Goal: Task Accomplishment & Management: Use online tool/utility

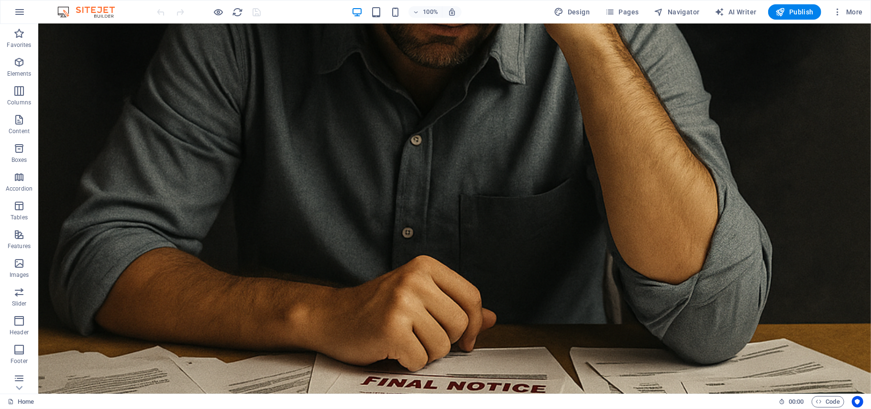
scroll to position [2349, 0]
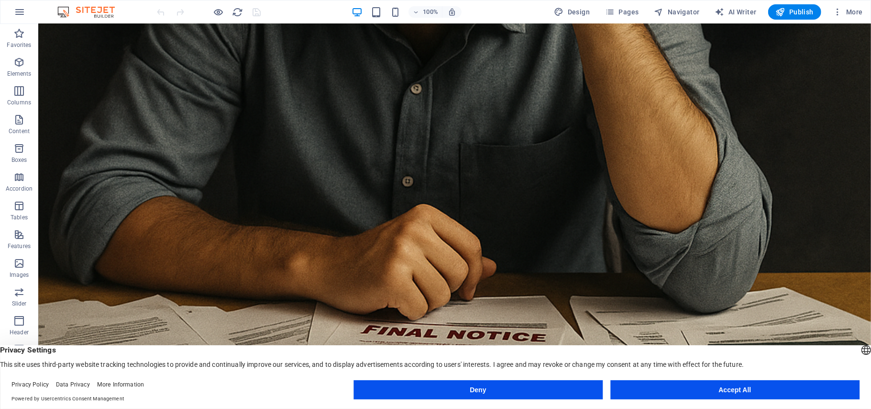
click at [734, 390] on button "Accept All" at bounding box center [735, 389] width 249 height 19
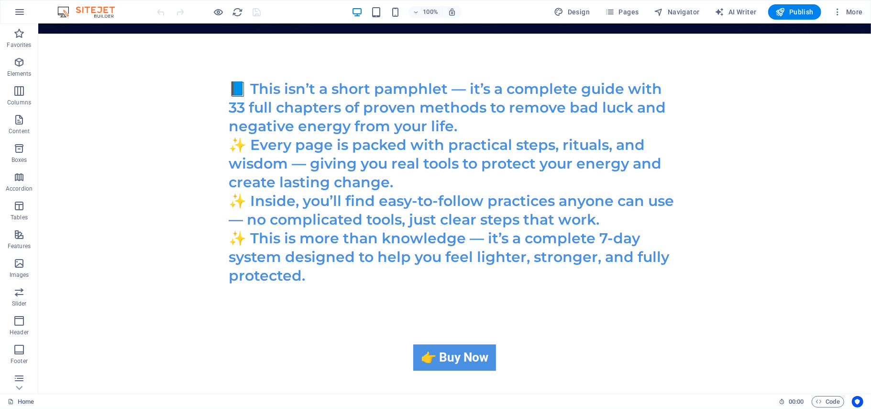
scroll to position [4386, 0]
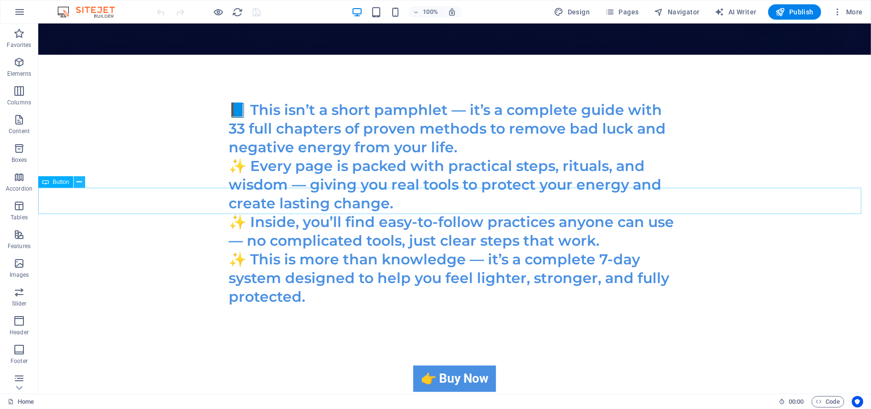
click at [80, 184] on icon at bounding box center [79, 182] width 5 height 10
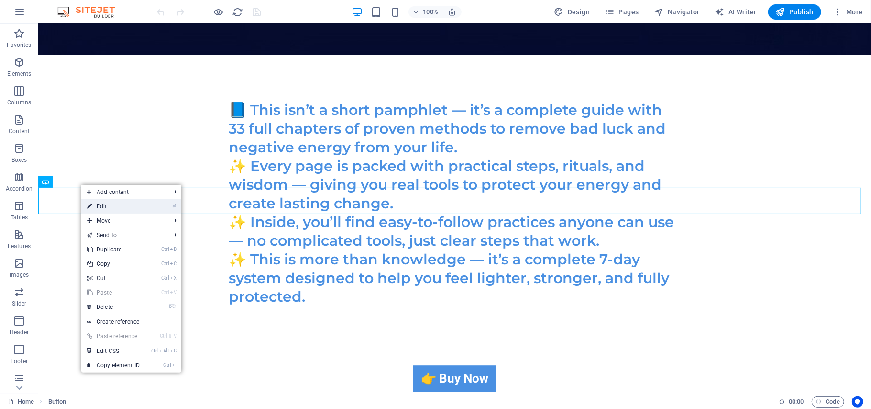
click at [98, 204] on link "⏎ Edit" at bounding box center [113, 206] width 64 height 14
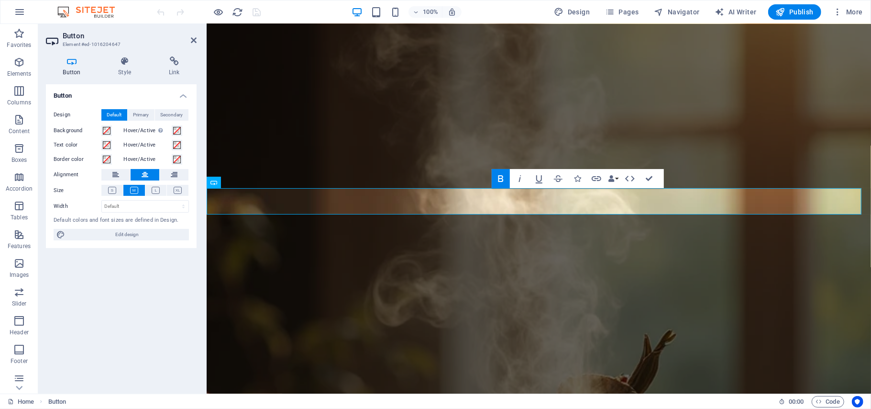
scroll to position [3630, 0]
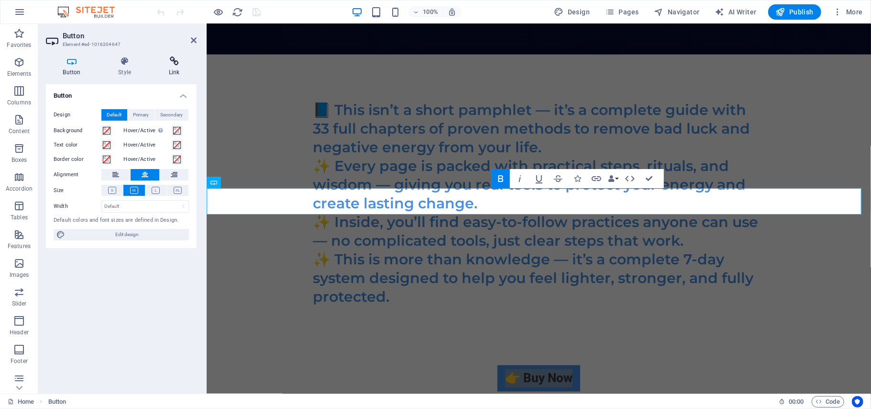
click at [173, 62] on icon at bounding box center [174, 61] width 45 height 10
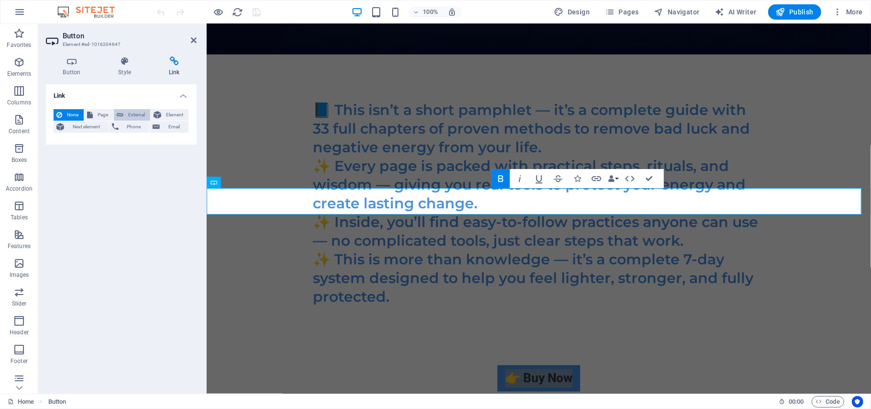
click at [130, 113] on span "External" at bounding box center [136, 114] width 21 height 11
select select "blank"
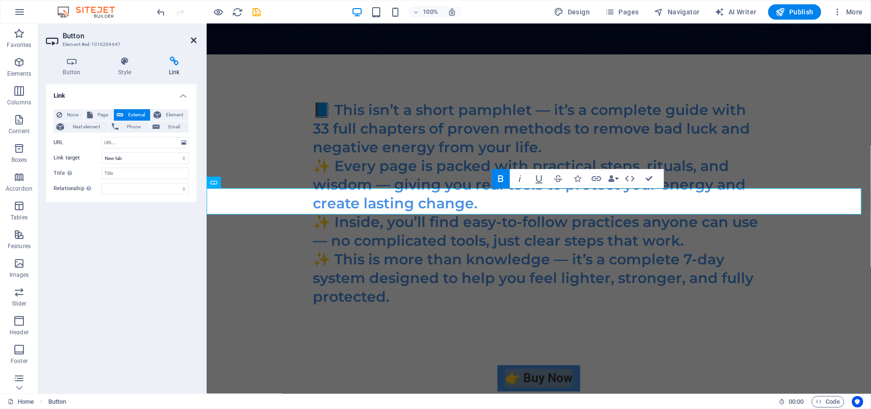
drag, startPoint x: 167, startPoint y: 113, endPoint x: 192, endPoint y: 40, distance: 76.9
click at [167, 113] on span "Element" at bounding box center [175, 114] width 22 height 11
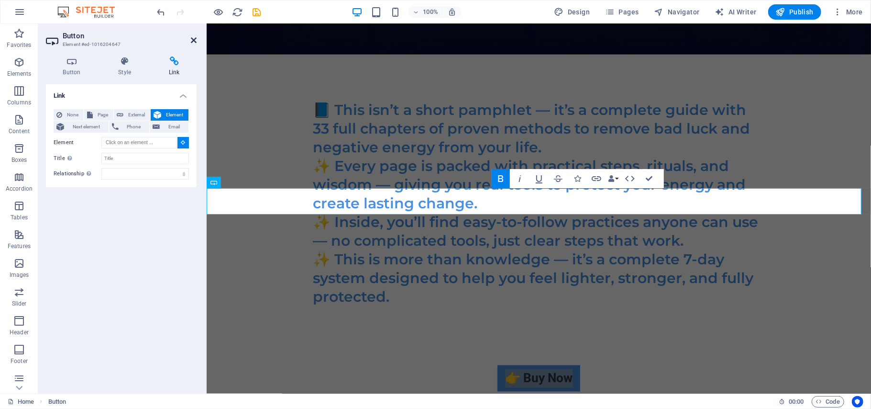
click at [192, 40] on icon at bounding box center [194, 40] width 6 height 8
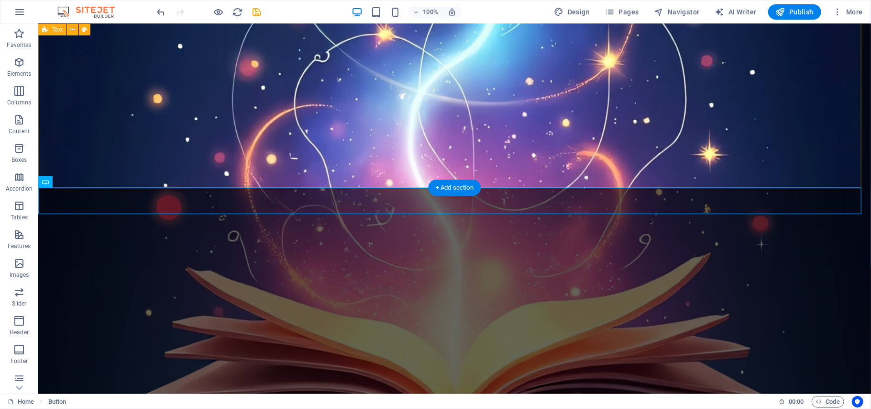
scroll to position [4386, 0]
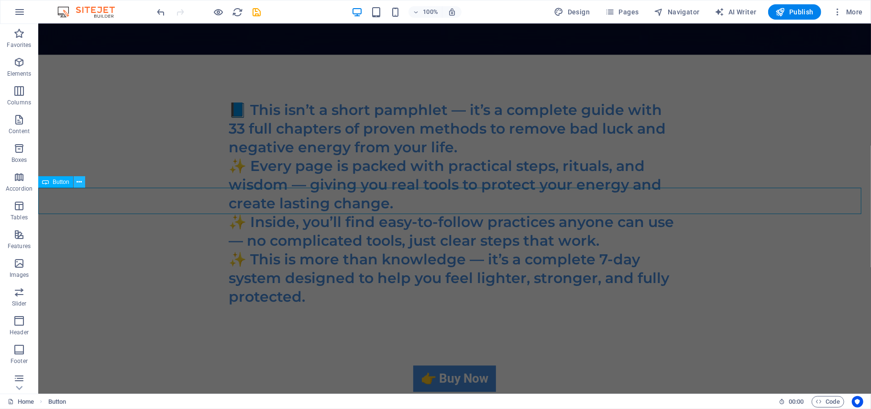
click at [79, 182] on icon at bounding box center [79, 182] width 5 height 10
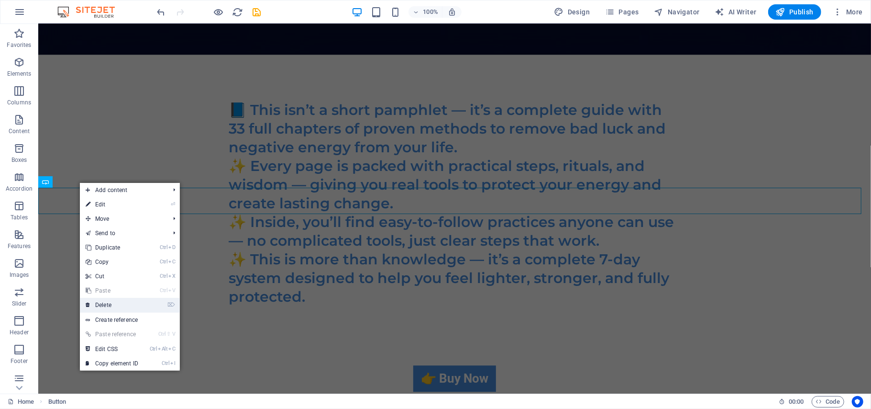
click at [111, 305] on link "⌦ Delete" at bounding box center [112, 305] width 64 height 14
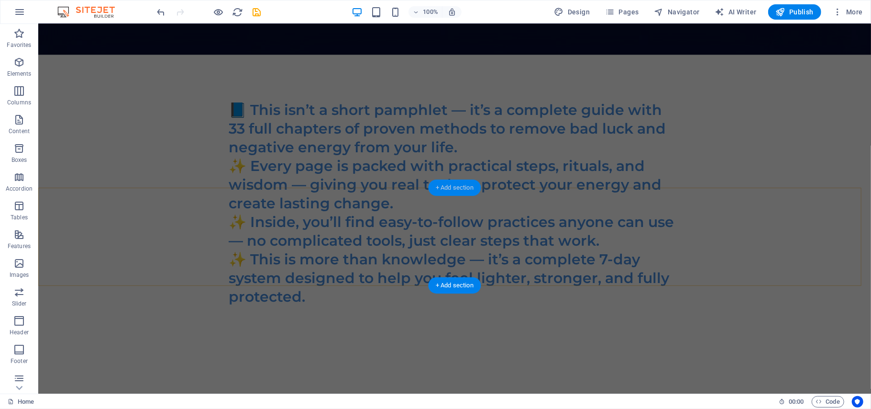
click at [456, 186] on div "+ Add section" at bounding box center [454, 187] width 53 height 16
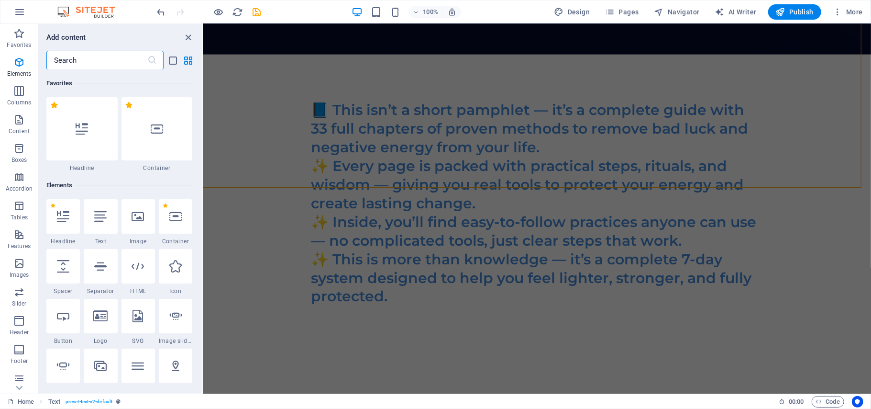
scroll to position [811, 0]
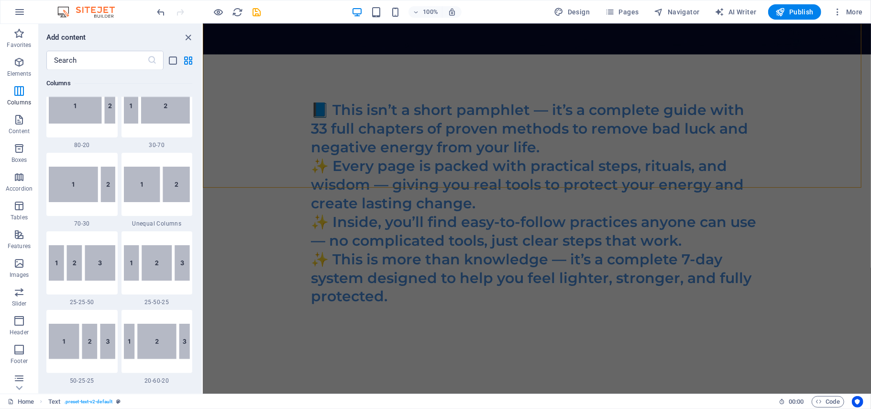
drag, startPoint x: 198, startPoint y: 90, endPoint x: 201, endPoint y: 99, distance: 9.4
click at [197, 89] on div "Favorites 1 Star Headline 1 Star Container Elements 1 Star Headline 1 Star Text…" at bounding box center [120, 228] width 163 height 316
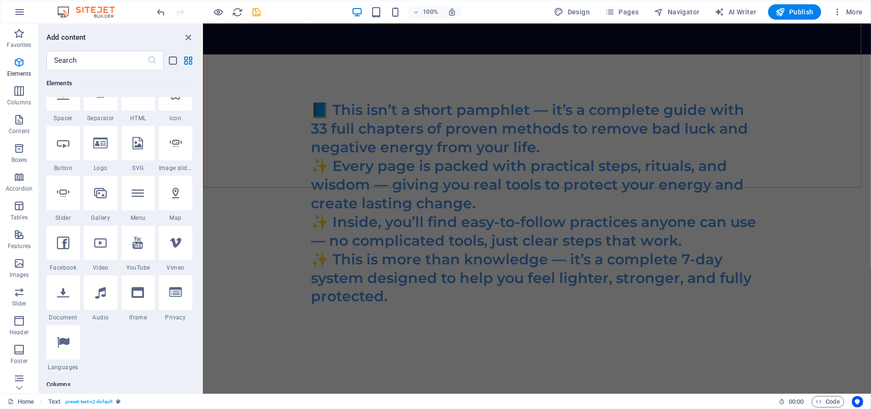
scroll to position [0, 0]
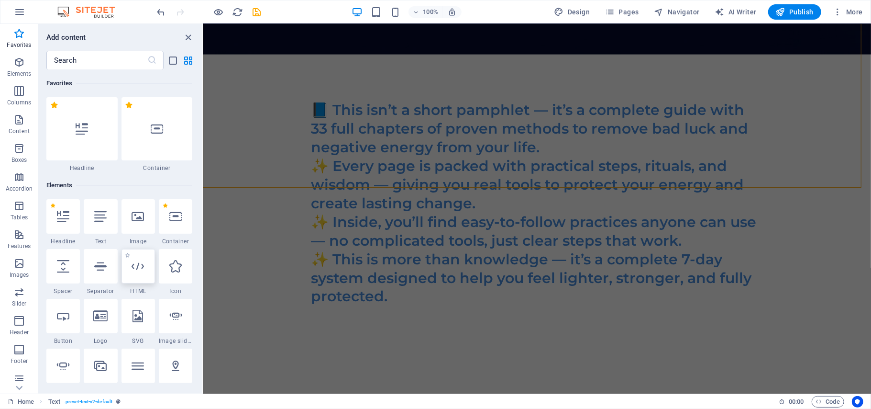
click at [137, 272] on icon at bounding box center [138, 266] width 12 height 12
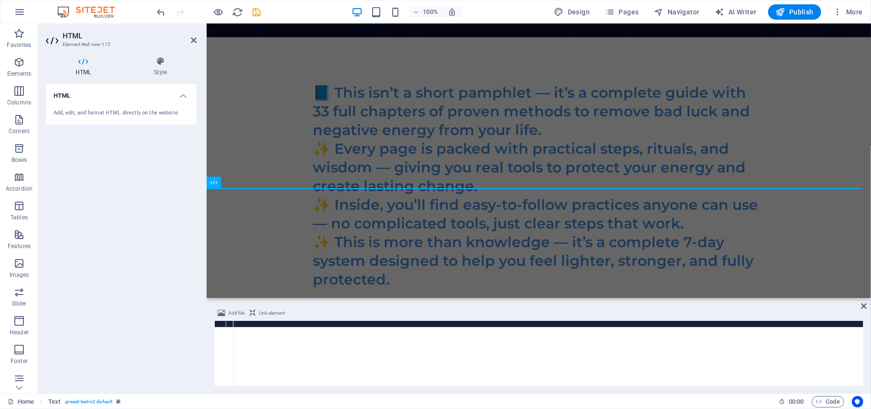
scroll to position [3630, 0]
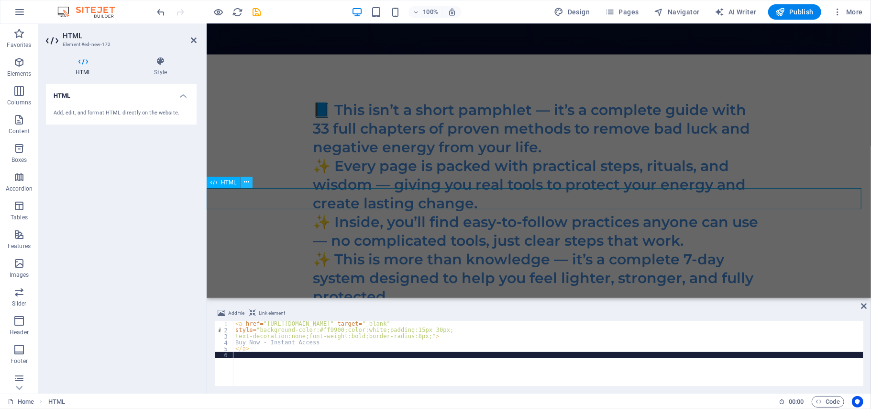
click at [244, 182] on icon at bounding box center [246, 182] width 5 height 10
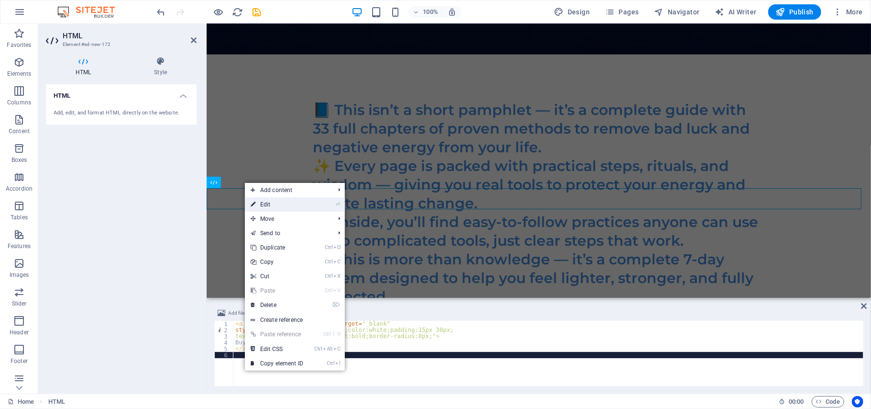
click at [259, 201] on link "⏎ Edit" at bounding box center [277, 204] width 64 height 14
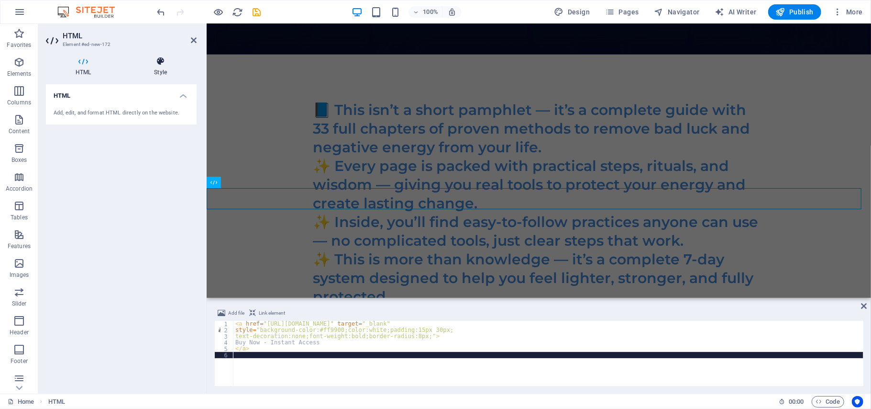
click at [157, 62] on icon at bounding box center [160, 61] width 72 height 10
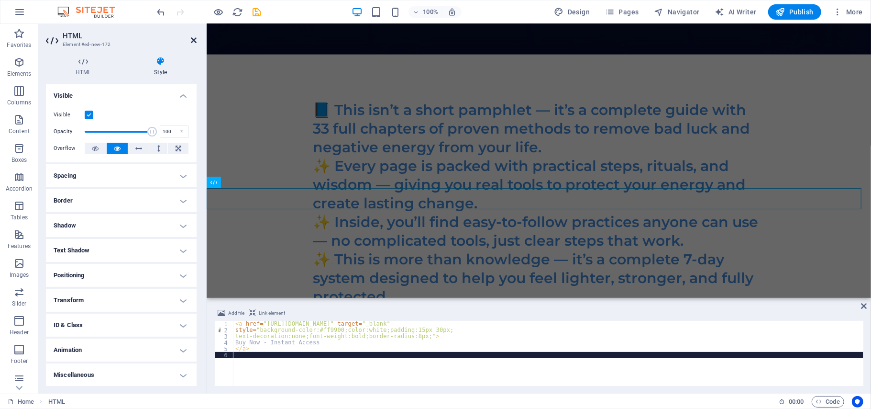
click at [195, 36] on icon at bounding box center [194, 40] width 6 height 8
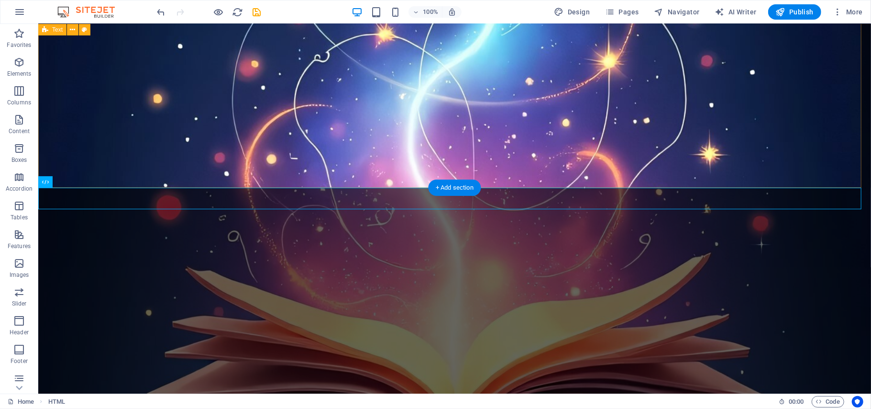
scroll to position [4386, 0]
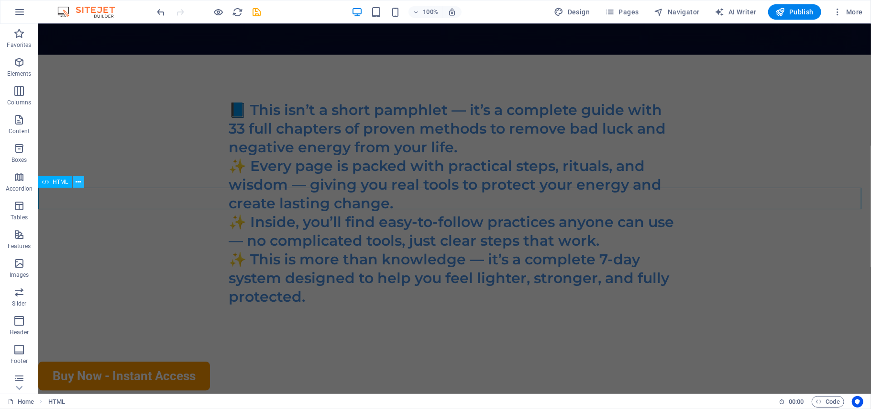
click at [79, 182] on icon at bounding box center [78, 182] width 5 height 10
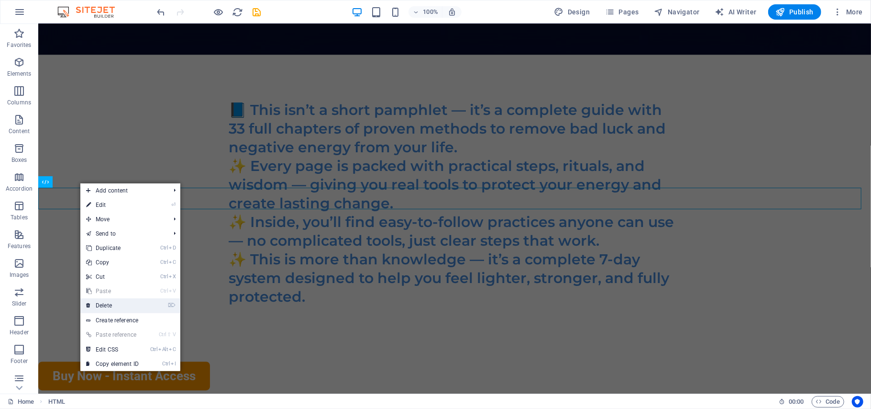
click at [114, 308] on link "⌦ Delete" at bounding box center [112, 305] width 64 height 14
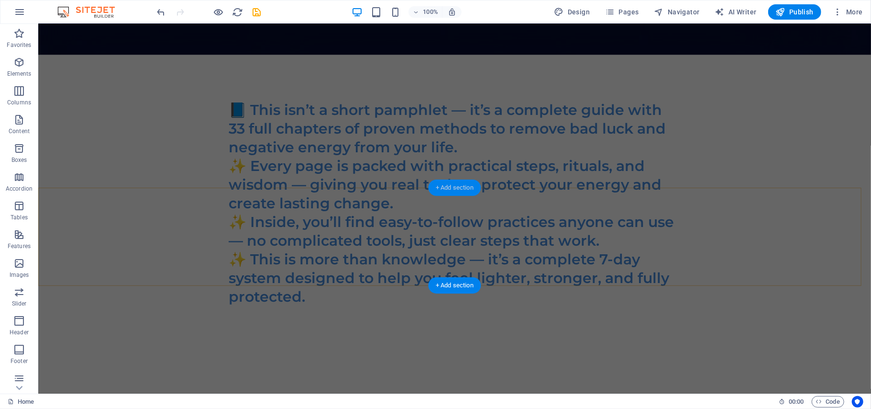
click at [457, 188] on div "+ Add section" at bounding box center [454, 187] width 53 height 16
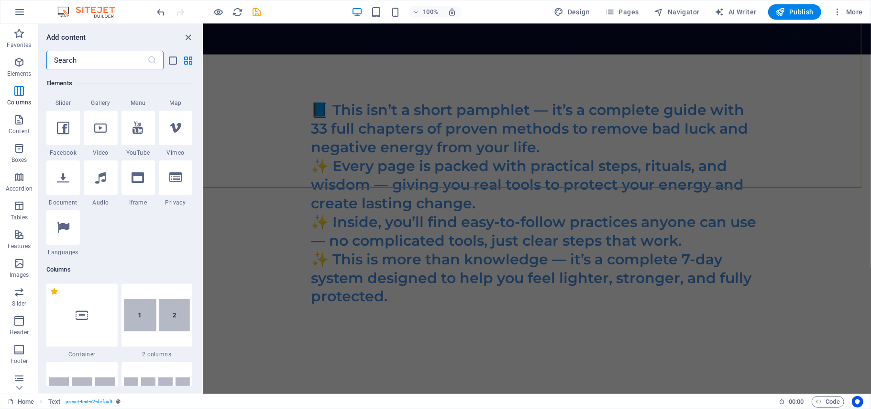
scroll to position [0, 0]
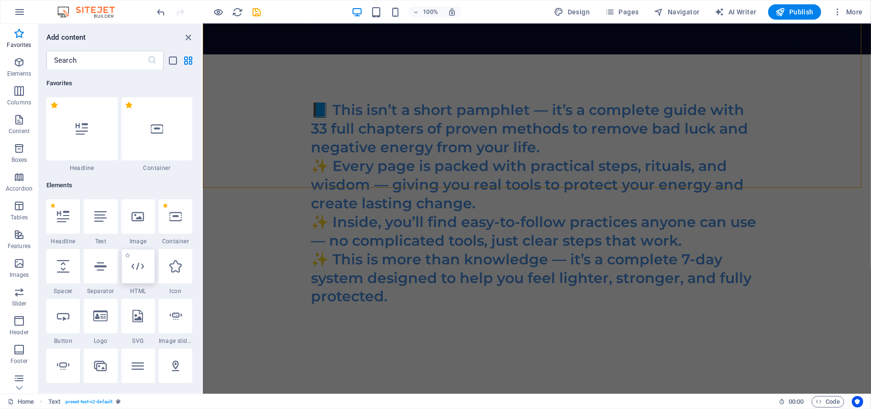
click at [138, 270] on icon at bounding box center [138, 266] width 12 height 12
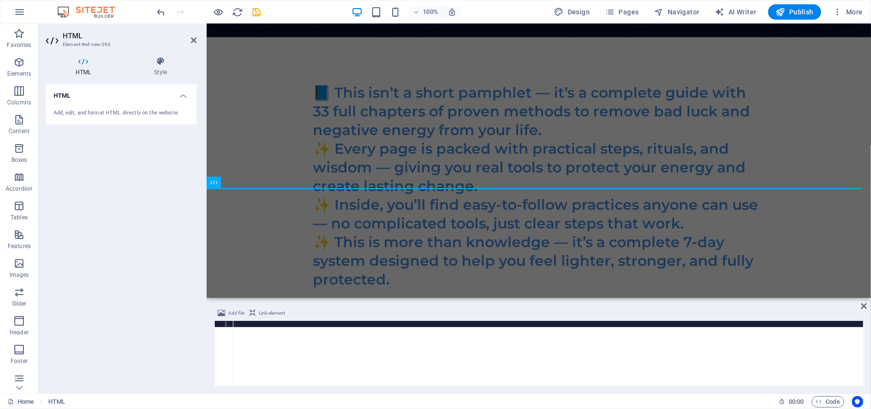
scroll to position [3630, 0]
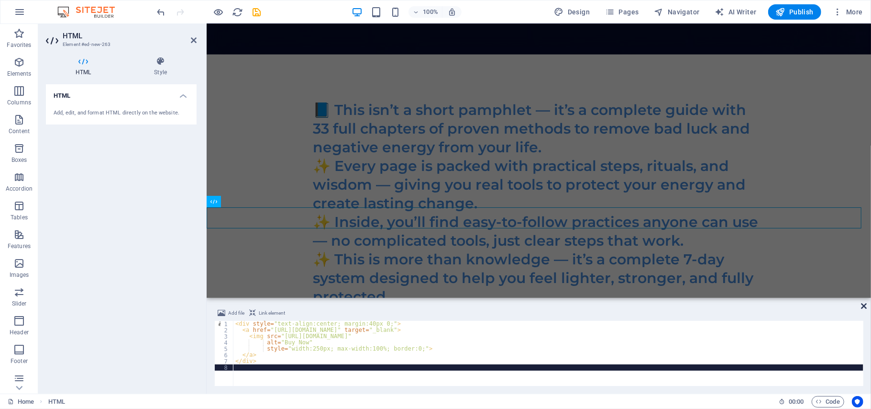
click at [864, 308] on icon at bounding box center [864, 306] width 6 height 8
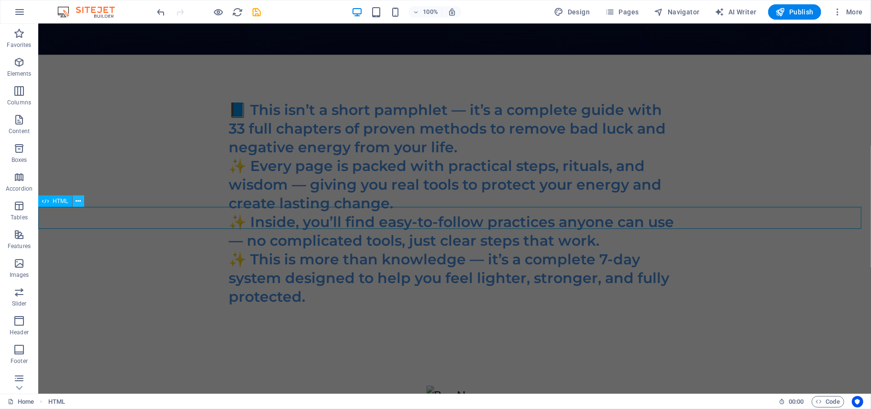
click at [78, 202] on icon at bounding box center [78, 201] width 5 height 10
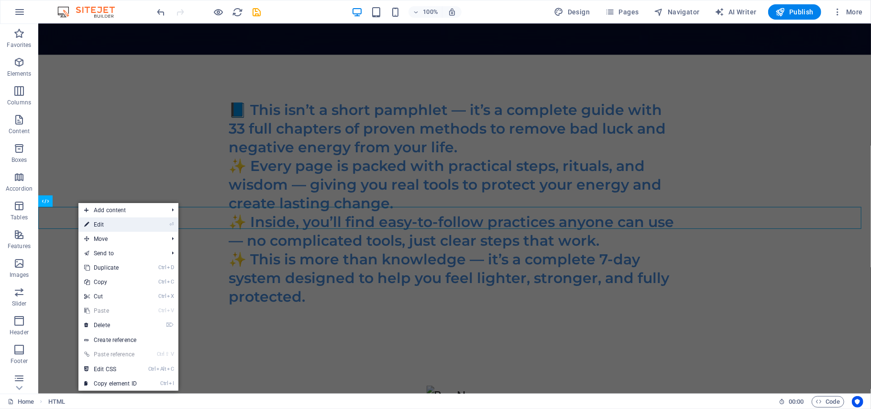
click at [100, 224] on link "⏎ Edit" at bounding box center [110, 224] width 64 height 14
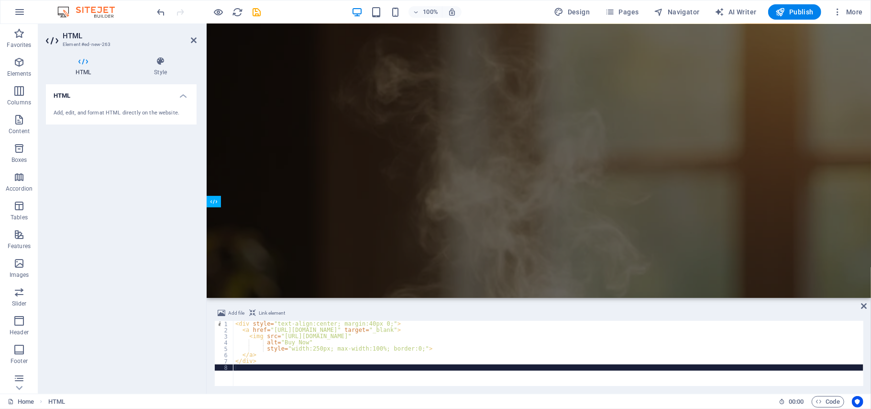
scroll to position [3630, 0]
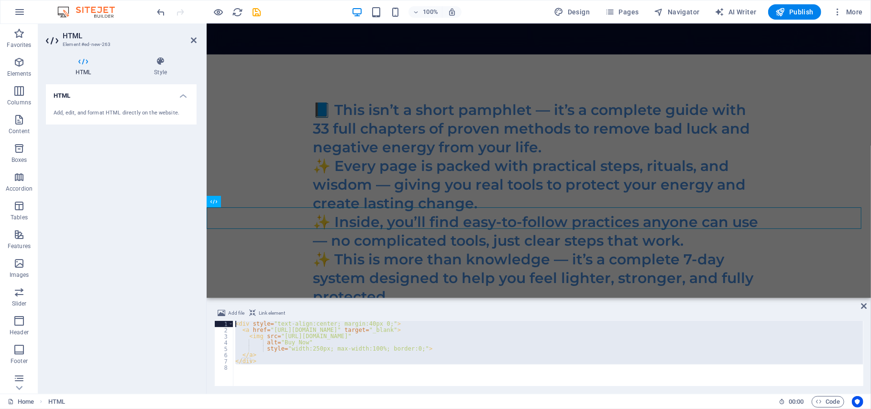
drag, startPoint x: 257, startPoint y: 368, endPoint x: 211, endPoint y: 317, distance: 69.1
click at [211, 317] on div "Add file Link element 1 2 3 4 5 6 7 8 < div style = "text-align:center; margin:…" at bounding box center [539, 347] width 665 height 94
type textarea "<div style="text-align:center; margin:40px 0;"> <a href="[URL][DOMAIN_NAME]" ta…"
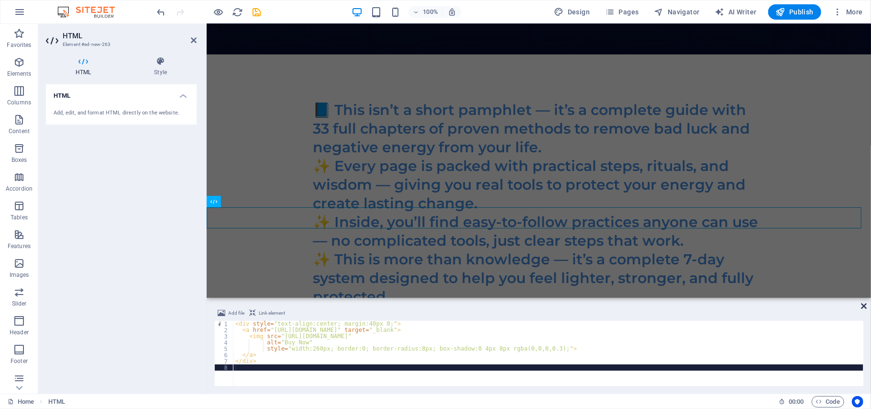
drag, startPoint x: 724, startPoint y: 271, endPoint x: 861, endPoint y: 304, distance: 141.8
click at [861, 304] on icon at bounding box center [864, 306] width 6 height 8
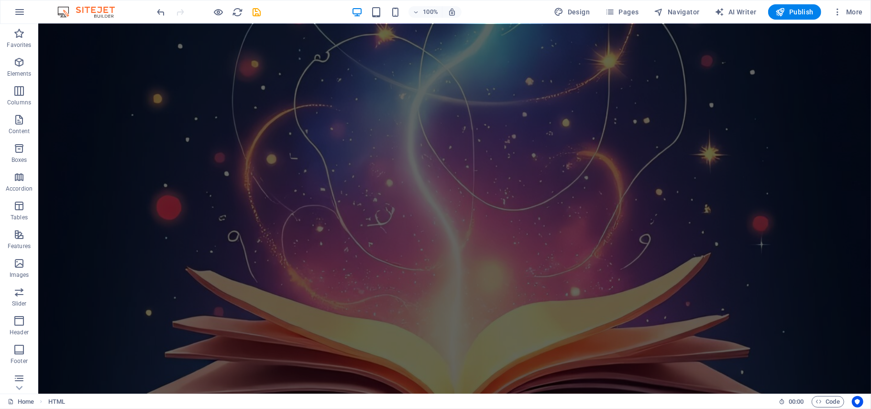
scroll to position [4386, 0]
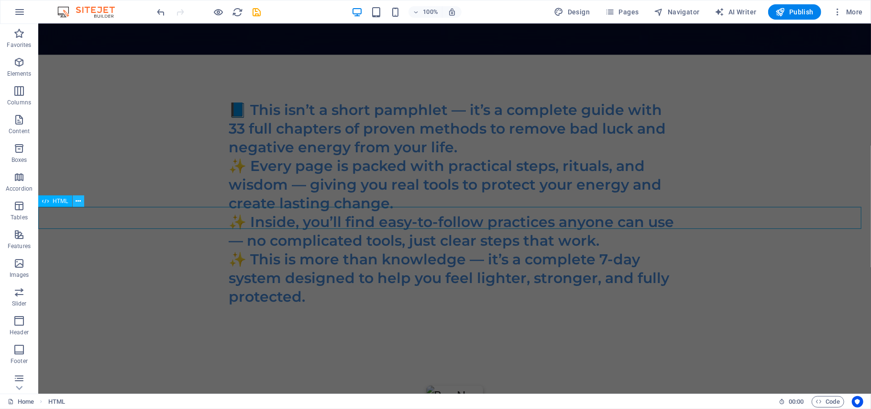
click at [78, 200] on icon at bounding box center [78, 201] width 5 height 10
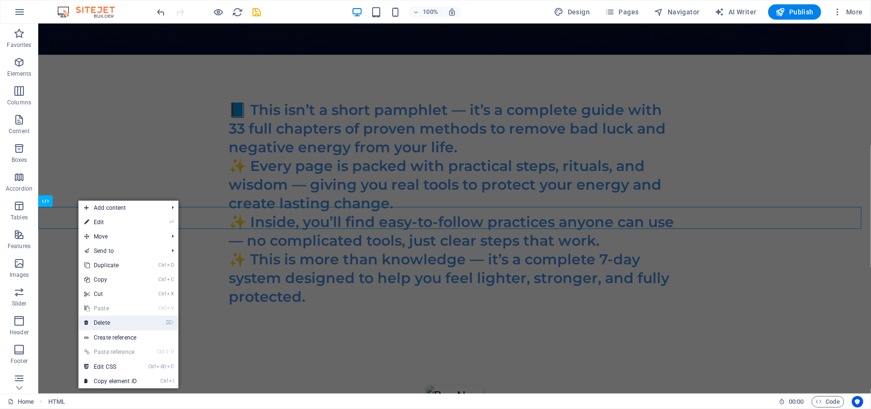
click at [113, 323] on link "⌦ Delete" at bounding box center [110, 322] width 64 height 14
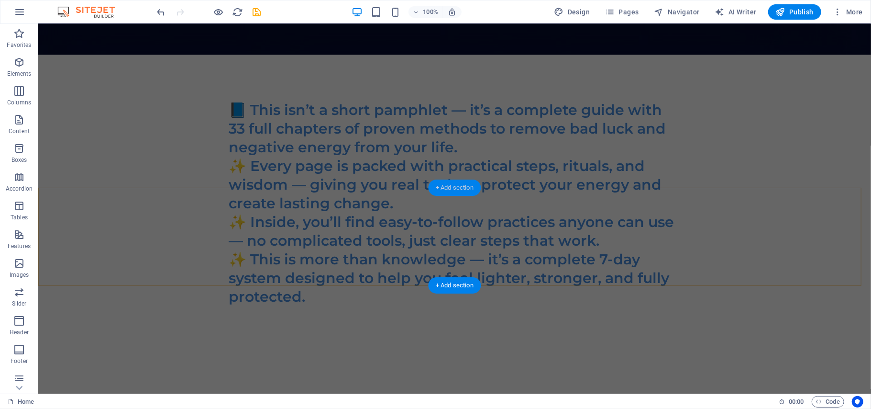
click at [456, 190] on div "+ Add section" at bounding box center [454, 187] width 53 height 16
click at [290, 186] on div "📘 This isn’t a short pamphlet — it’s a complete guide with 33 full chapters of …" at bounding box center [454, 209] width 833 height 311
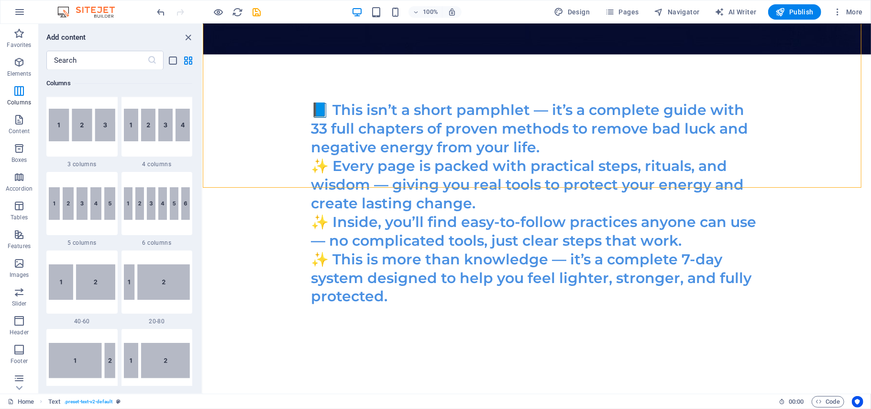
scroll to position [0, 0]
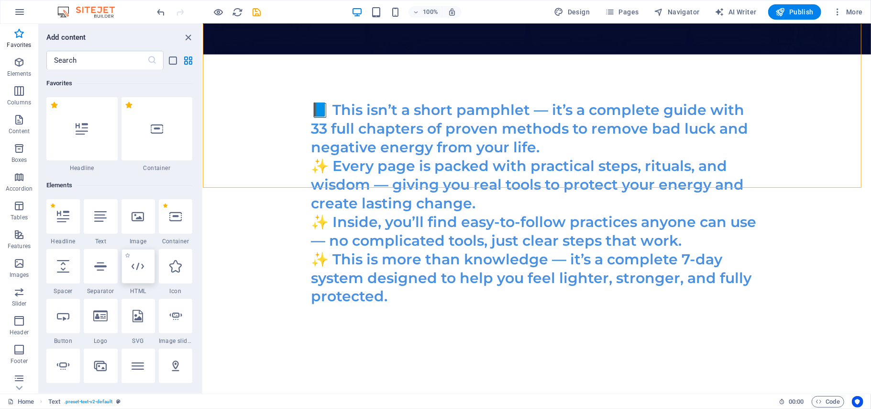
click at [140, 264] on icon at bounding box center [138, 266] width 12 height 12
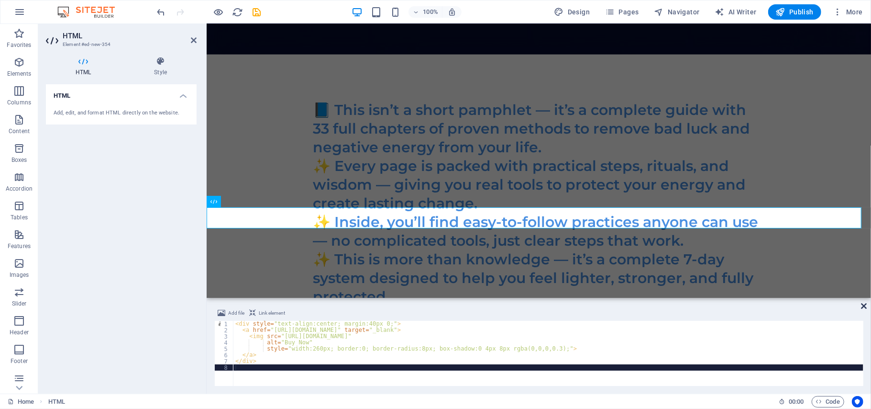
click at [864, 302] on icon at bounding box center [864, 306] width 6 height 8
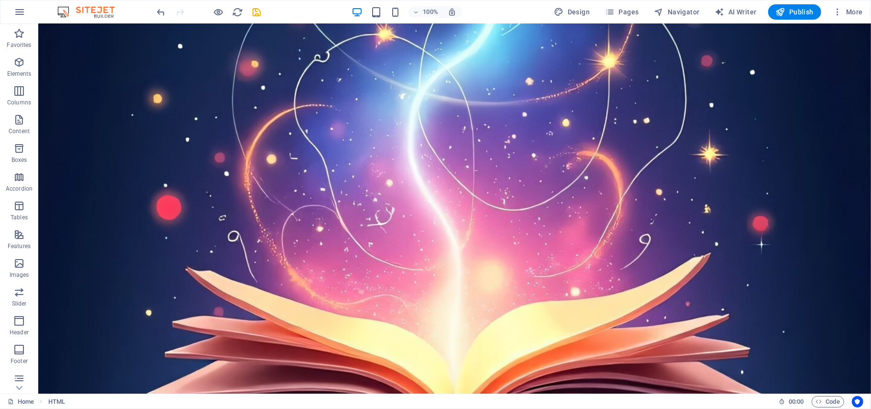
scroll to position [4386, 0]
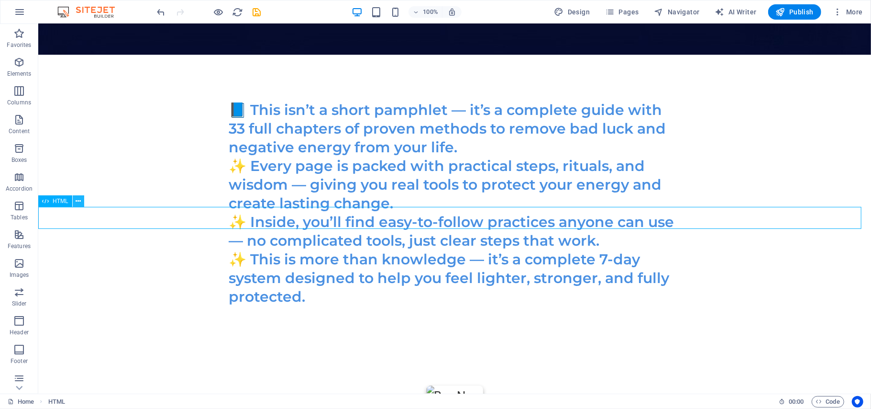
click at [77, 201] on icon at bounding box center [78, 201] width 5 height 10
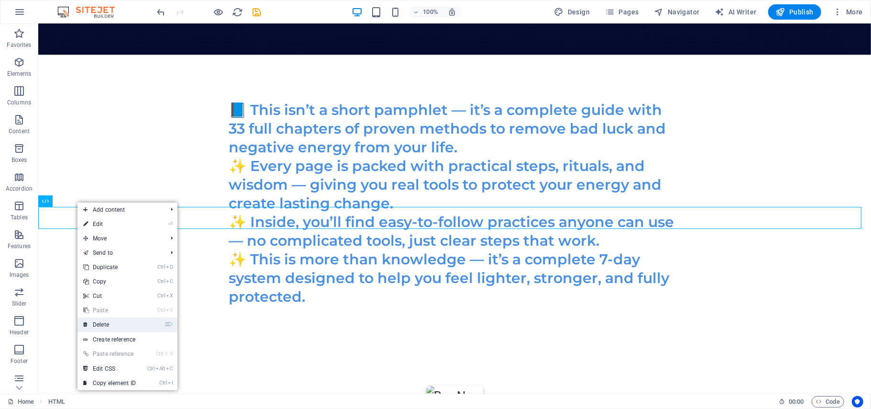
click at [109, 322] on link "⌦ Delete" at bounding box center [110, 324] width 64 height 14
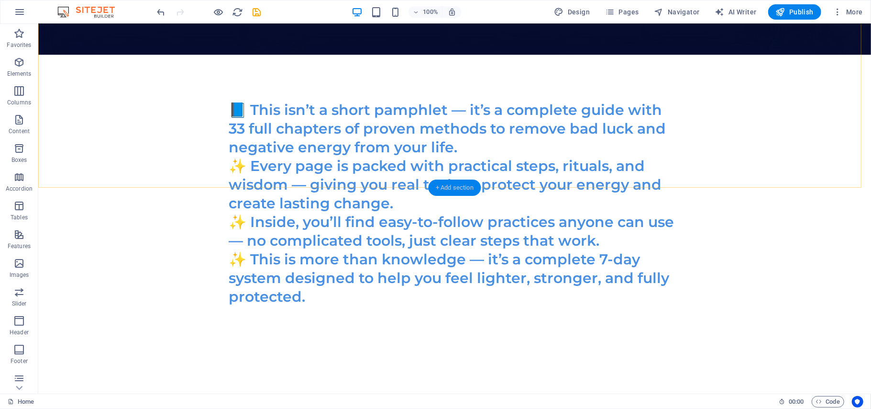
click at [439, 187] on div "+ Add section" at bounding box center [454, 187] width 53 height 16
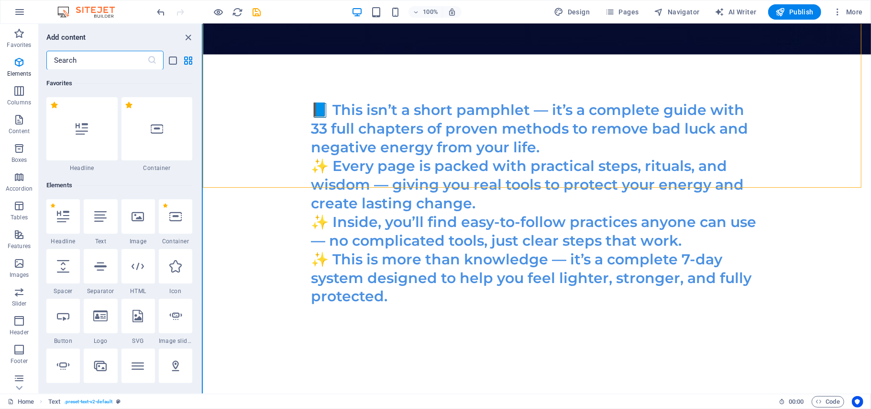
scroll to position [1674, 0]
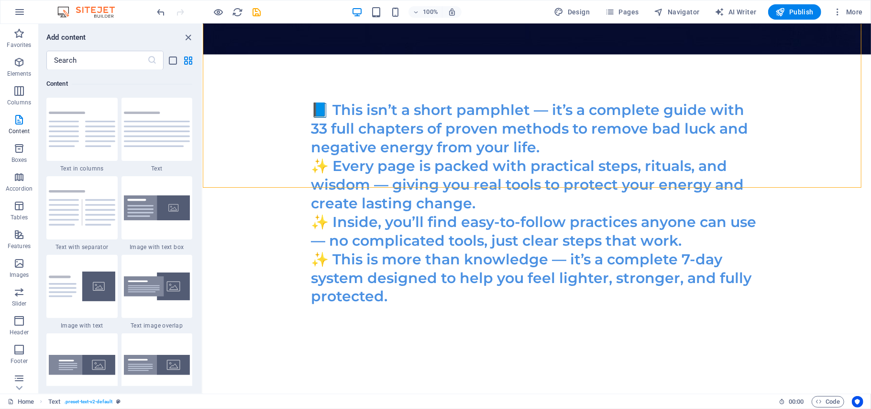
drag, startPoint x: 199, startPoint y: 133, endPoint x: 201, endPoint y: 125, distance: 8.0
click at [196, 73] on div "Favorites 1 Star Headline 1 Star Container Elements 1 Star Headline 1 Star Text…" at bounding box center [120, 228] width 163 height 316
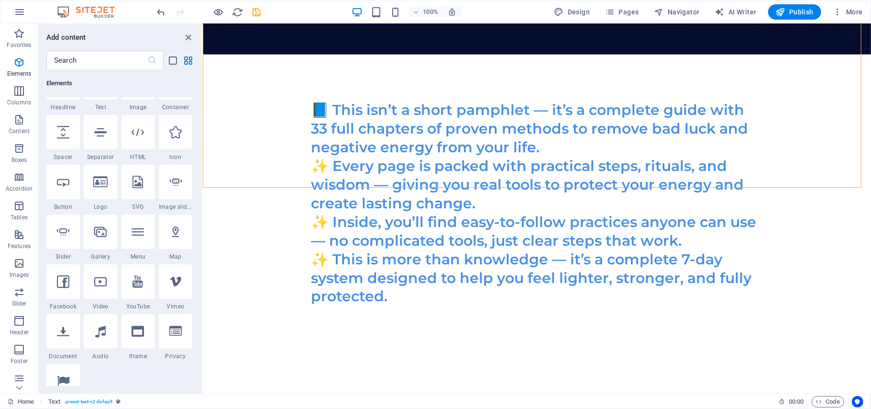
scroll to position [0, 0]
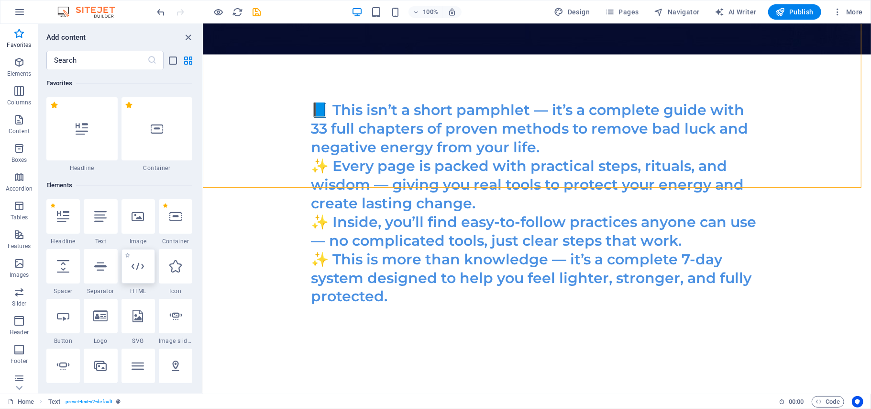
click at [141, 268] on icon at bounding box center [138, 266] width 12 height 12
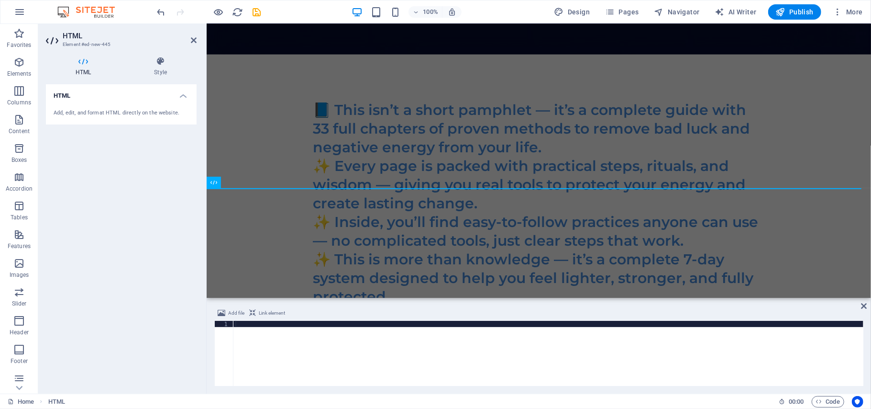
scroll to position [59, 0]
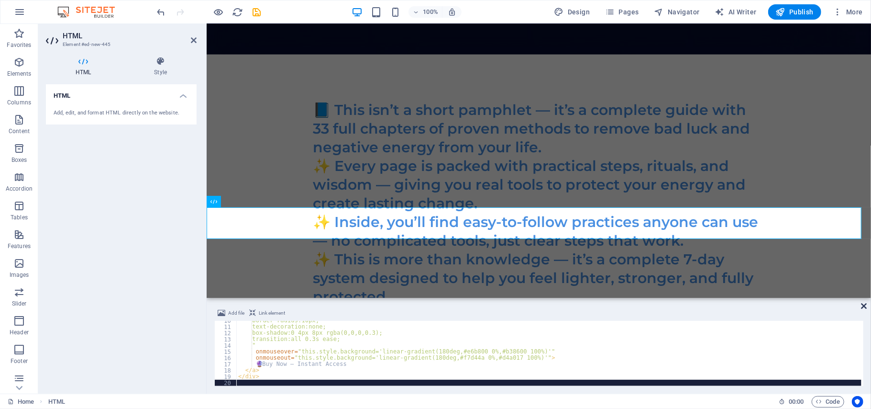
click at [866, 305] on icon at bounding box center [864, 306] width 6 height 8
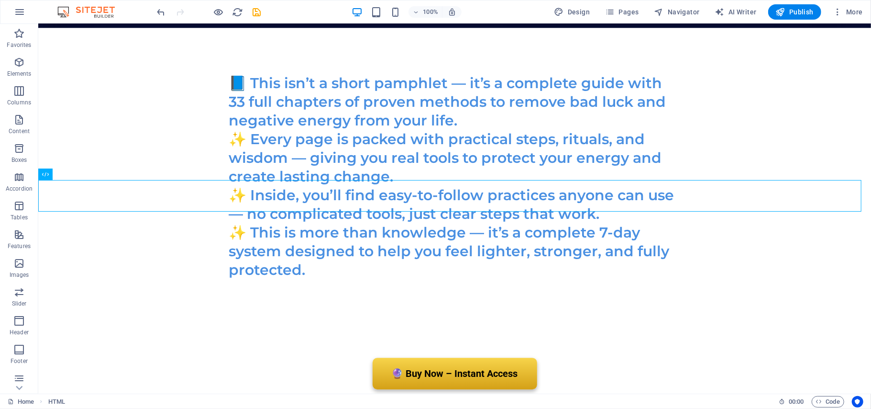
scroll to position [4456, 0]
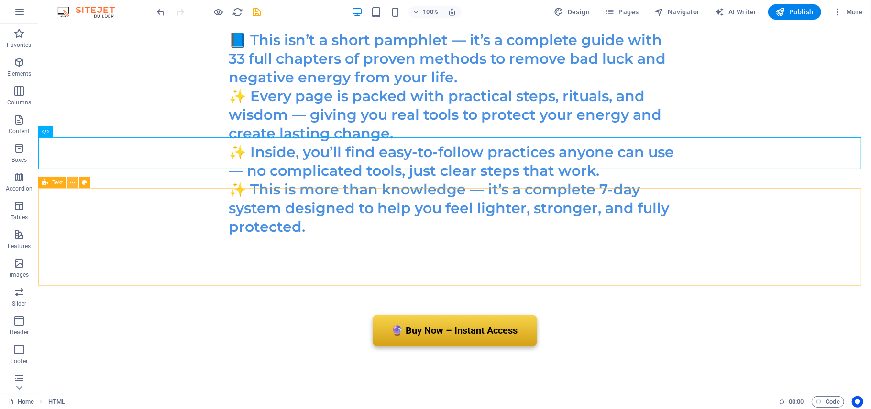
click at [73, 184] on icon at bounding box center [72, 183] width 5 height 10
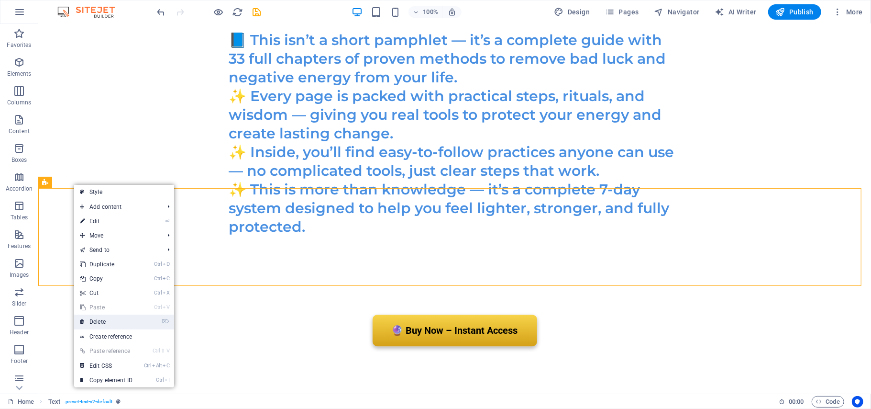
click at [104, 320] on link "⌦ Delete" at bounding box center [106, 321] width 64 height 14
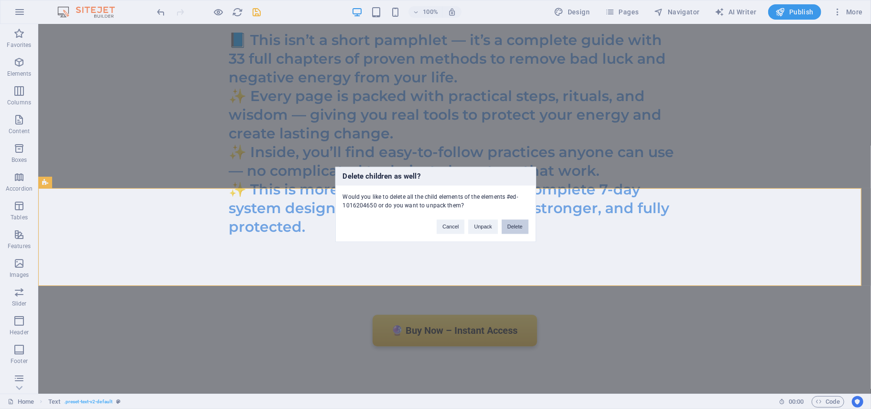
click at [508, 228] on button "Delete" at bounding box center [515, 227] width 27 height 14
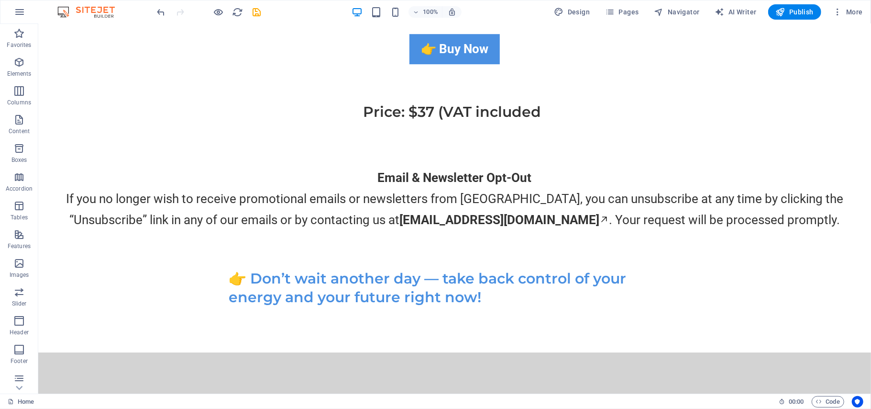
scroll to position [9514, 0]
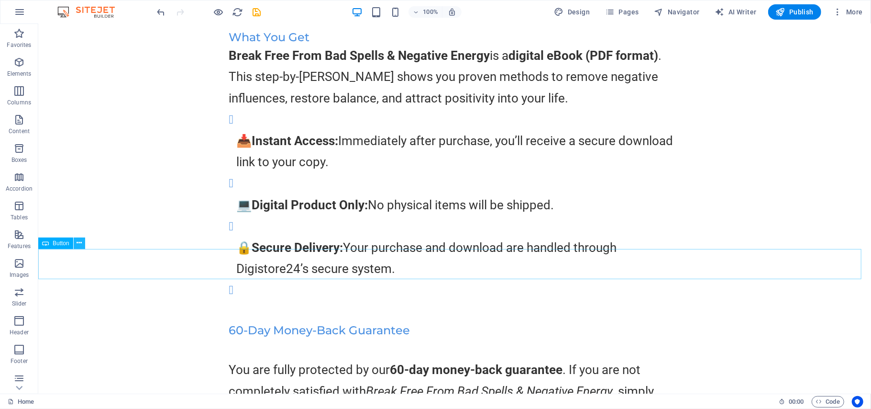
click at [79, 242] on icon at bounding box center [79, 243] width 5 height 10
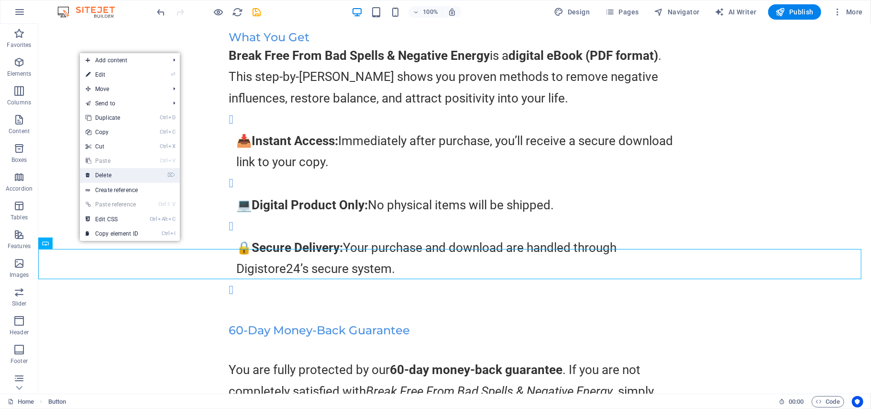
drag, startPoint x: 100, startPoint y: 177, endPoint x: 188, endPoint y: 233, distance: 104.2
click at [100, 177] on link "⌦ Delete" at bounding box center [112, 175] width 64 height 14
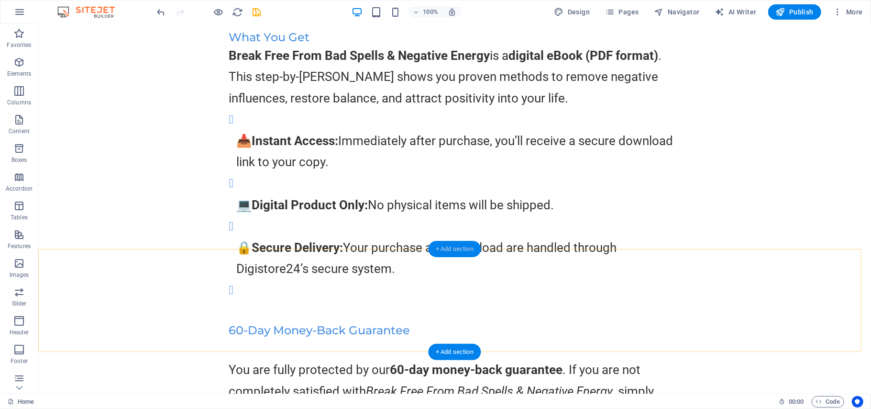
click at [452, 253] on div "+ Add section" at bounding box center [454, 249] width 53 height 16
click at [285, 246] on div "What You Get Break Free From Bad Spells & Negative Energy is a digital eBook (P…" at bounding box center [454, 222] width 833 height 478
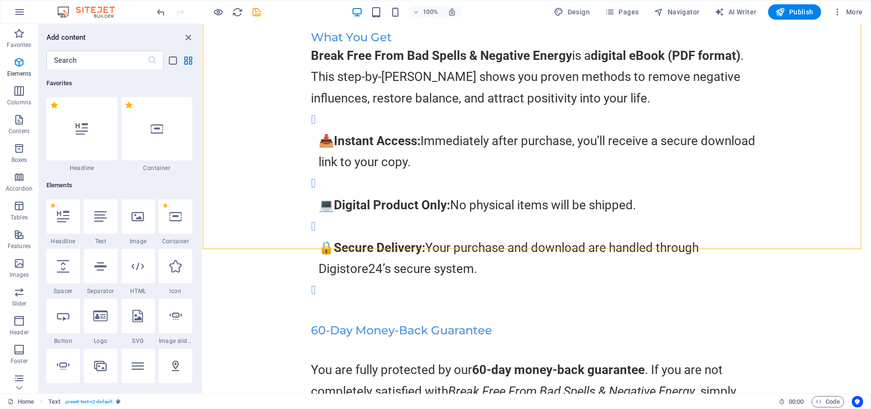
scroll to position [1674, 0]
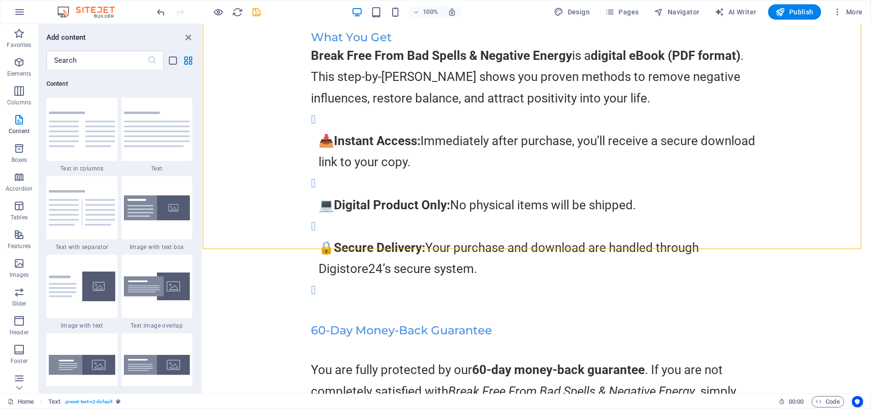
click at [200, 81] on div "Favorites 1 Star Headline 1 Star Container Elements 1 Star Headline 1 Star Text…" at bounding box center [120, 228] width 163 height 316
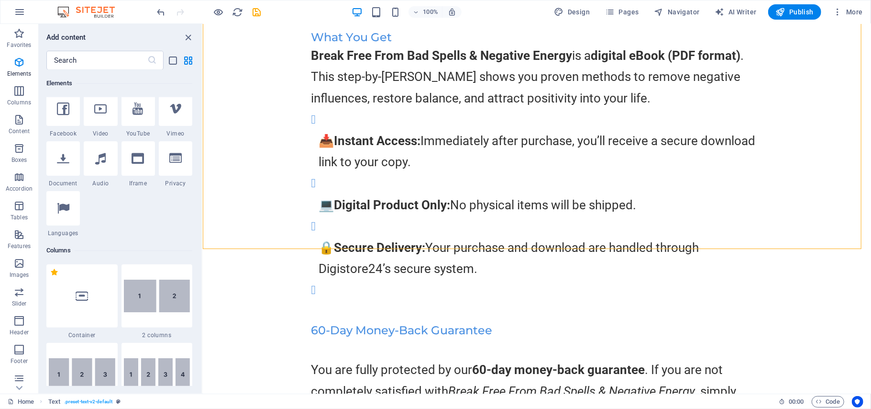
scroll to position [0, 0]
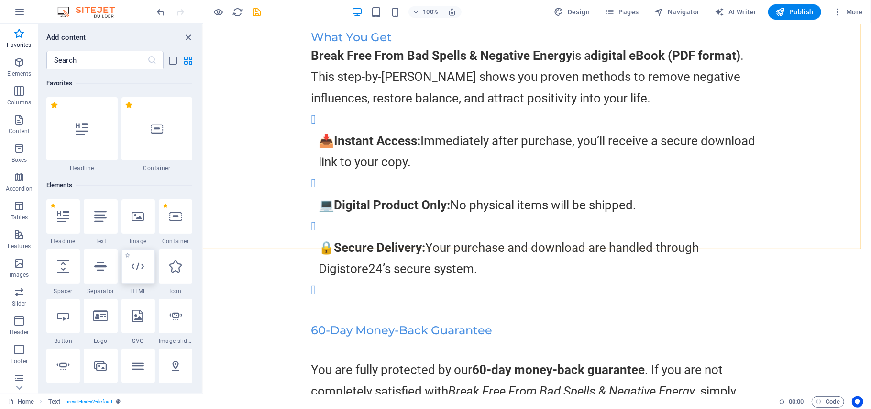
click at [138, 270] on icon at bounding box center [138, 266] width 12 height 12
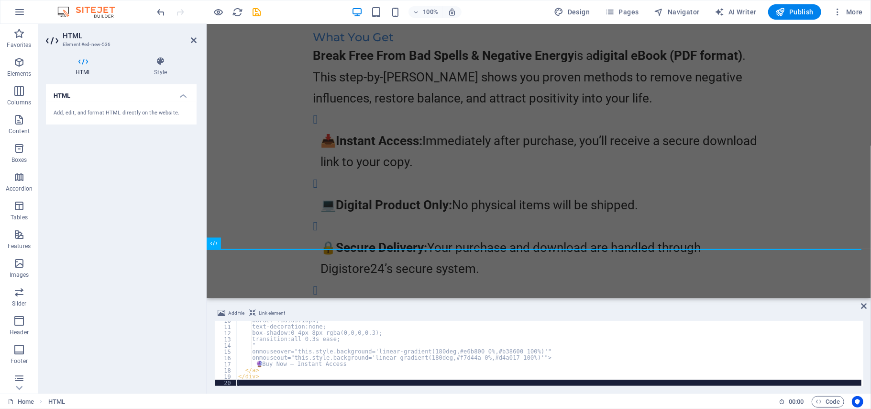
scroll to position [59, 0]
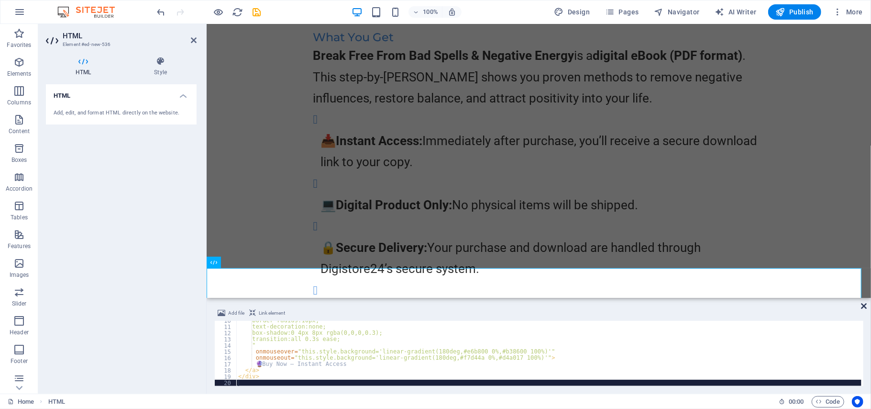
click at [864, 305] on icon at bounding box center [864, 306] width 6 height 8
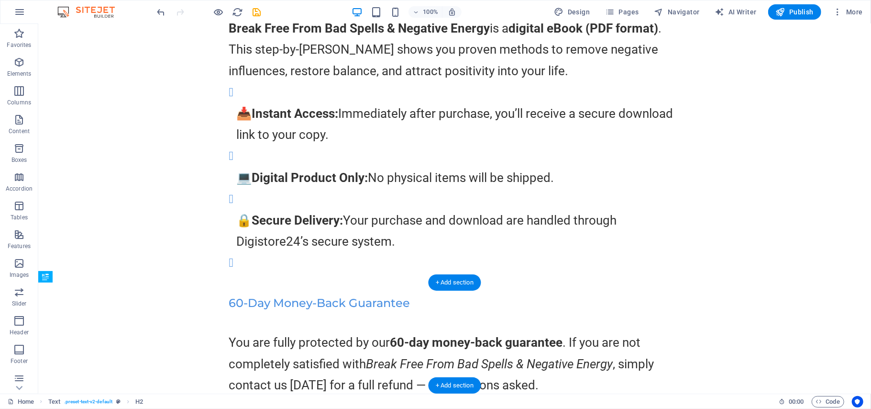
scroll to position [9564, 0]
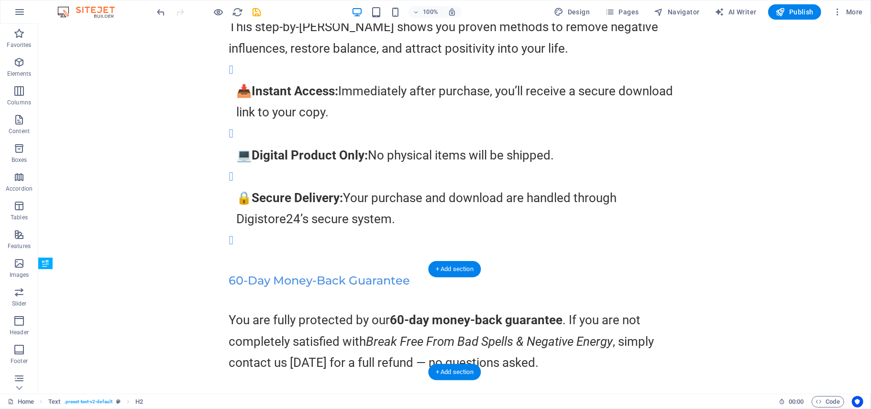
drag, startPoint x: 549, startPoint y: 363, endPoint x: 354, endPoint y: 318, distance: 200.5
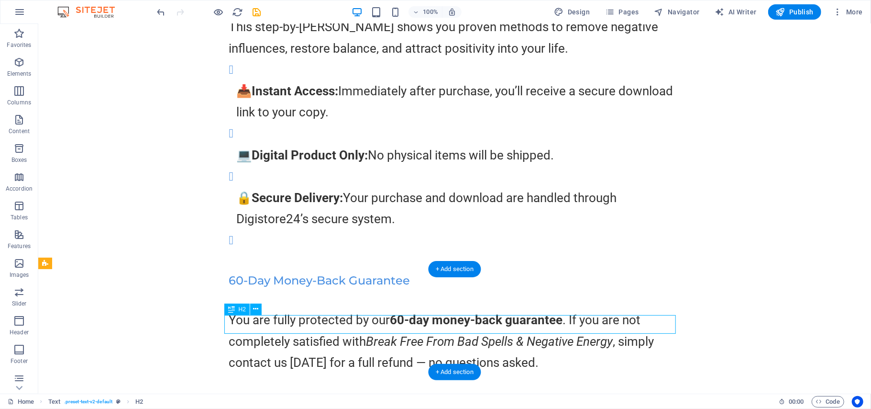
drag, startPoint x: 352, startPoint y: 319, endPoint x: 546, endPoint y: 321, distance: 193.8
drag, startPoint x: 554, startPoint y: 323, endPoint x: 376, endPoint y: 328, distance: 178.1
click at [254, 308] on icon at bounding box center [256, 309] width 5 height 10
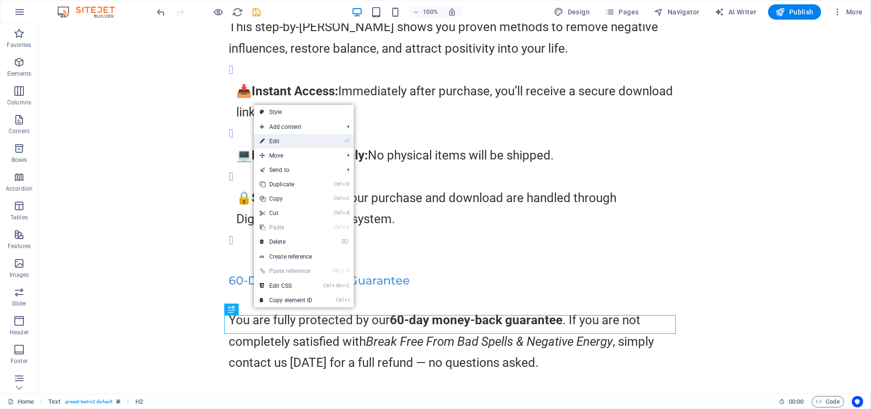
click at [276, 145] on link "⏎ Edit" at bounding box center [286, 141] width 64 height 14
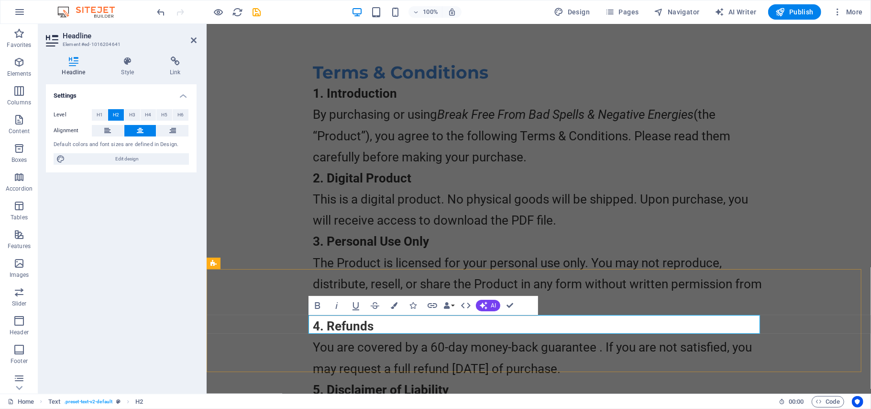
scroll to position [8220, 0]
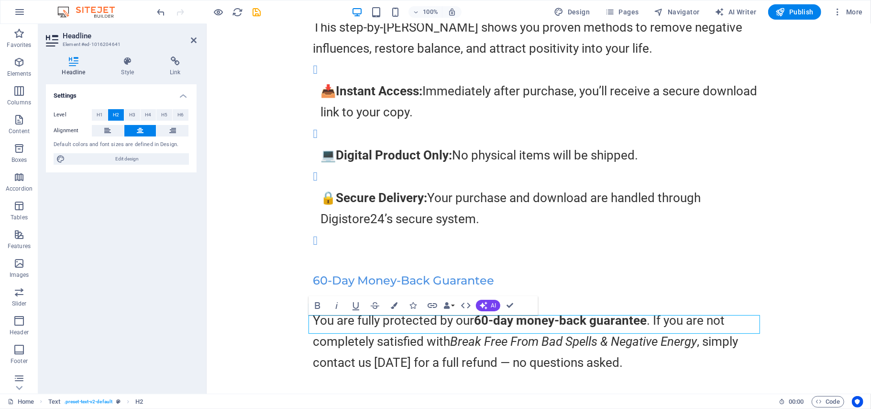
click at [169, 317] on div "Settings Level H1 H2 H3 H4 H5 H6 Alignment Default colors and font sizes are de…" at bounding box center [121, 234] width 151 height 301
click at [191, 38] on icon at bounding box center [194, 40] width 6 height 8
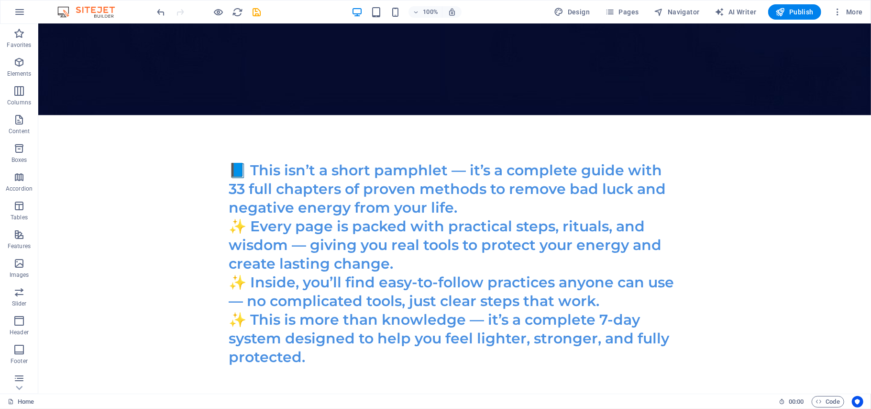
scroll to position [4369, 0]
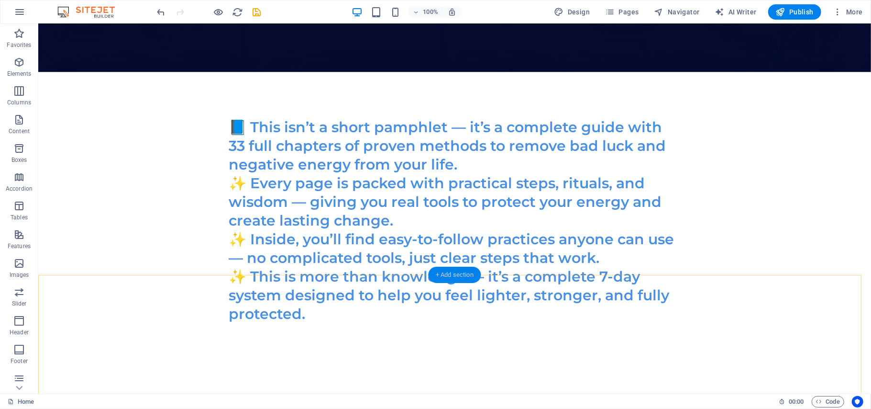
click at [448, 276] on div "+ Add section" at bounding box center [454, 275] width 53 height 16
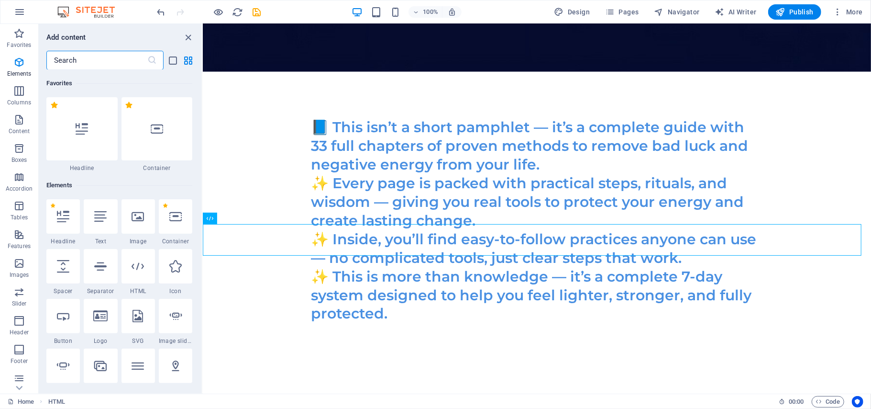
scroll to position [1674, 0]
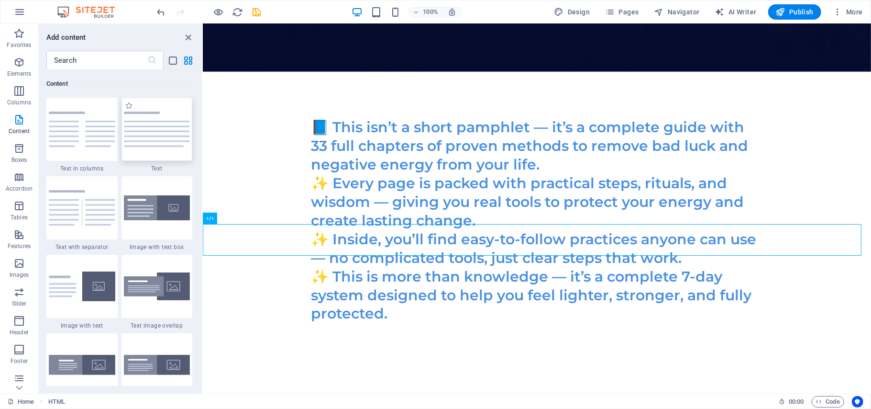
click at [166, 135] on img at bounding box center [157, 129] width 67 height 35
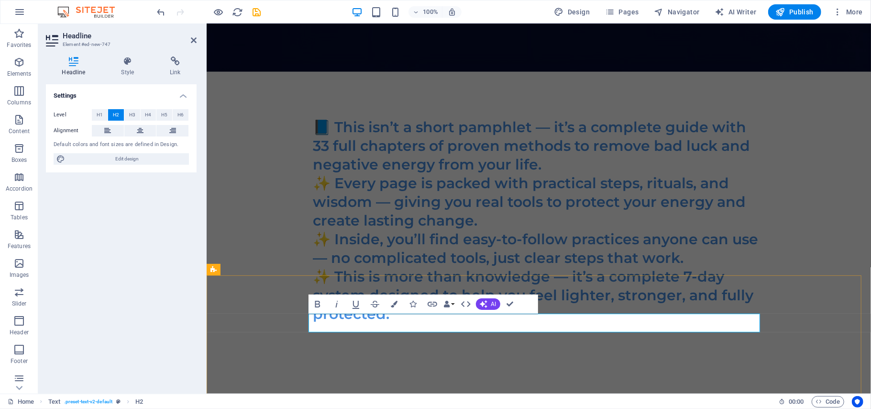
click at [137, 130] on icon at bounding box center [140, 130] width 7 height 11
click at [393, 302] on icon "button" at bounding box center [394, 304] width 7 height 7
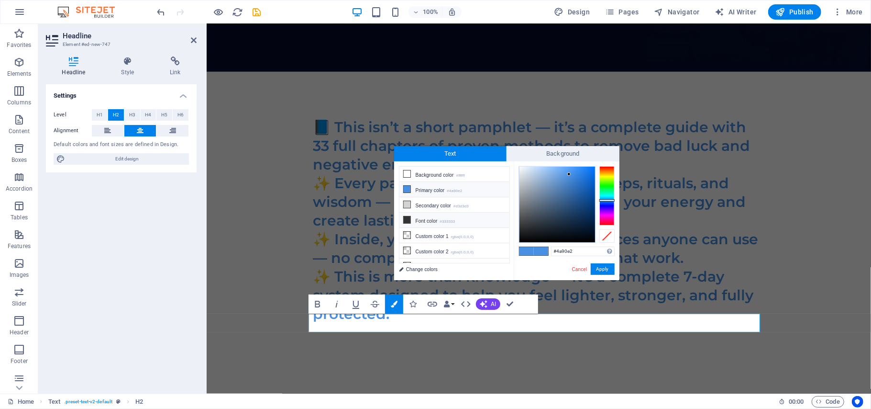
click at [410, 220] on icon at bounding box center [407, 219] width 7 height 7
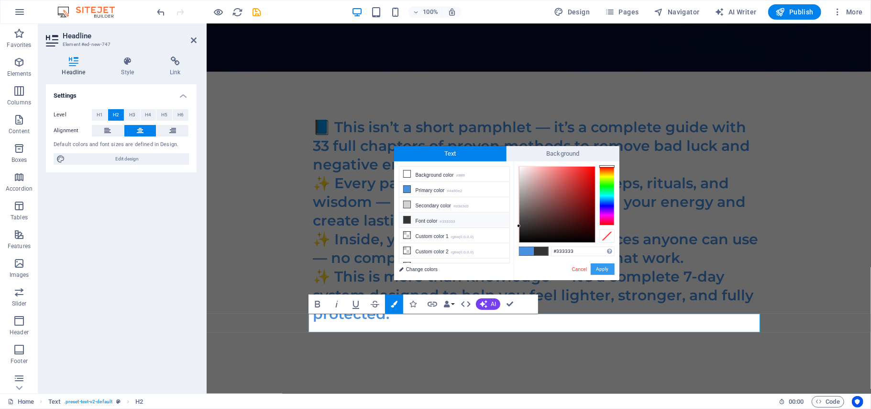
click at [603, 269] on button "Apply" at bounding box center [603, 268] width 24 height 11
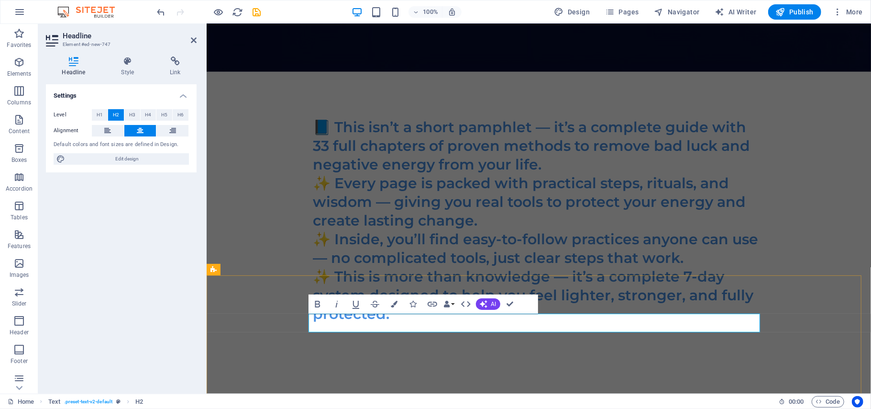
drag, startPoint x: 542, startPoint y: 316, endPoint x: 441, endPoint y: 322, distance: 101.6
click at [395, 304] on icon "button" at bounding box center [394, 304] width 7 height 7
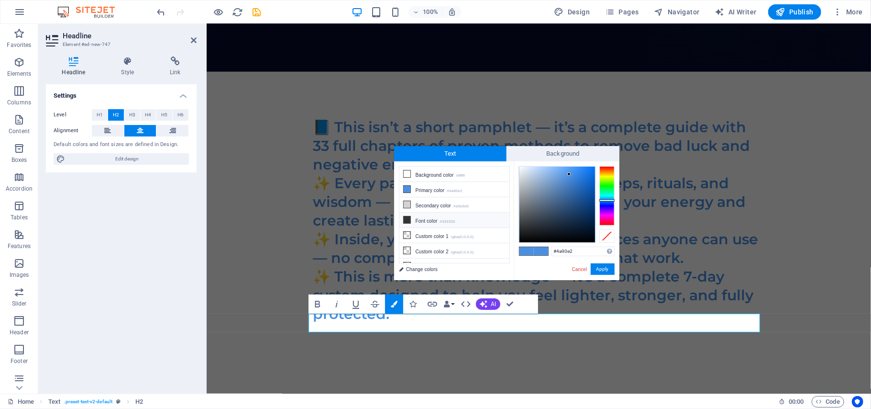
click at [408, 220] on icon at bounding box center [407, 219] width 7 height 7
type input "#333333"
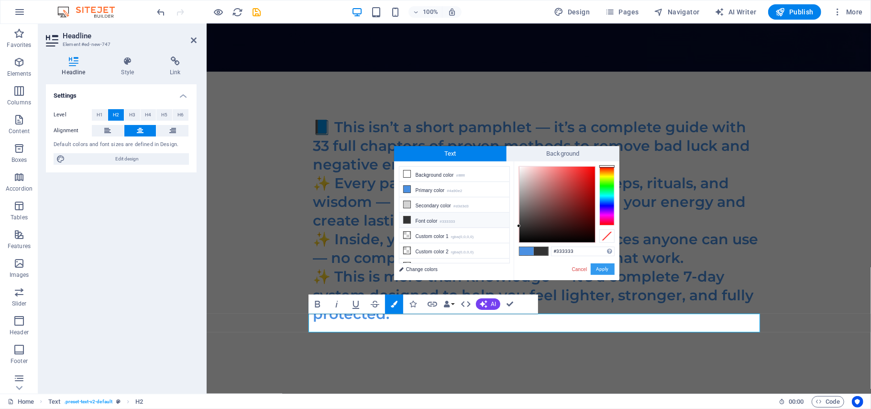
click at [606, 268] on button "Apply" at bounding box center [603, 268] width 24 height 11
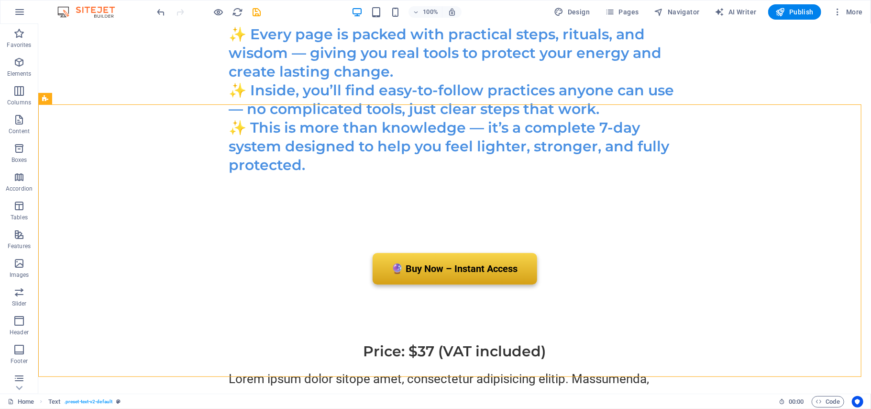
scroll to position [4539, 0]
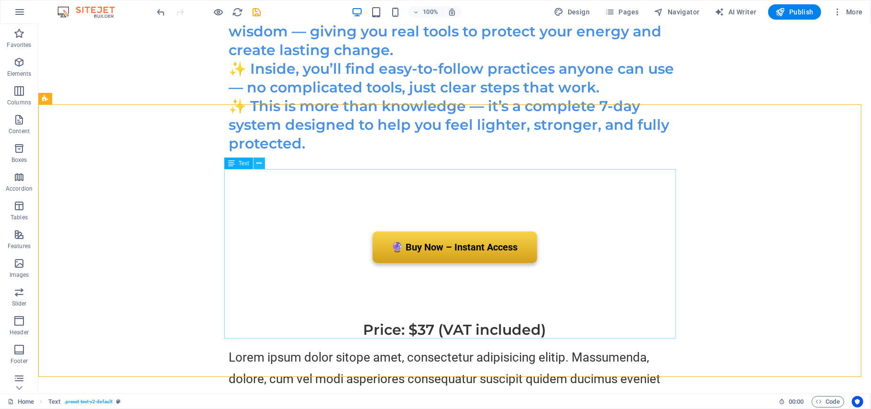
click at [259, 163] on icon at bounding box center [258, 163] width 5 height 10
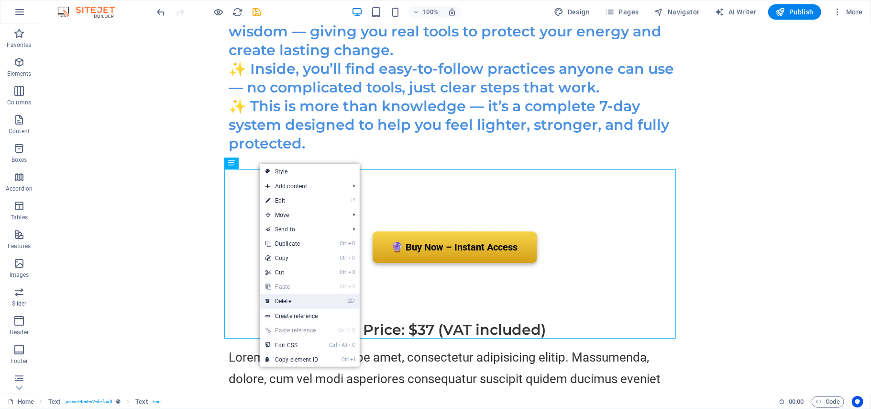
click at [288, 301] on link "⌦ Delete" at bounding box center [292, 301] width 64 height 14
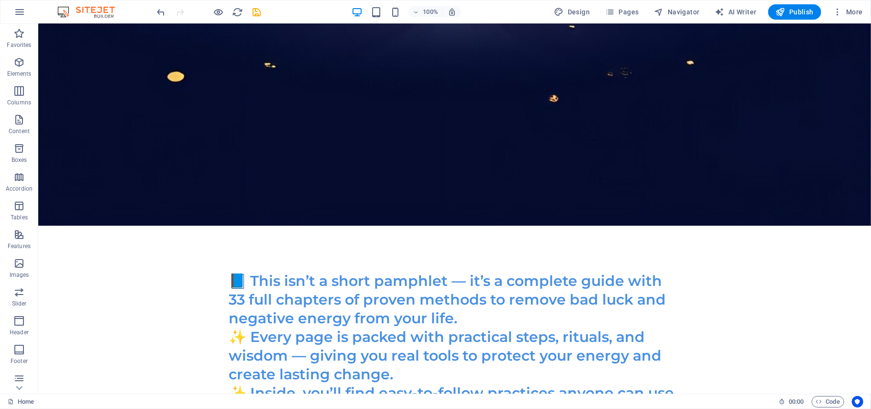
scroll to position [4367, 0]
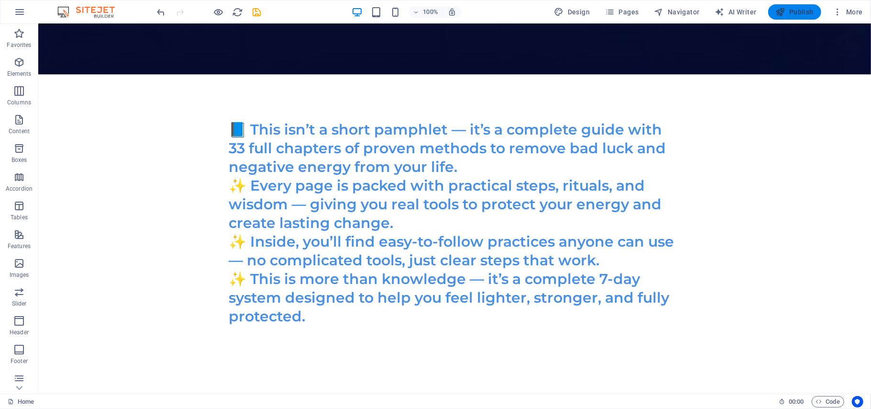
click at [797, 10] on span "Publish" at bounding box center [795, 12] width 38 height 10
